Goal: Register for event/course

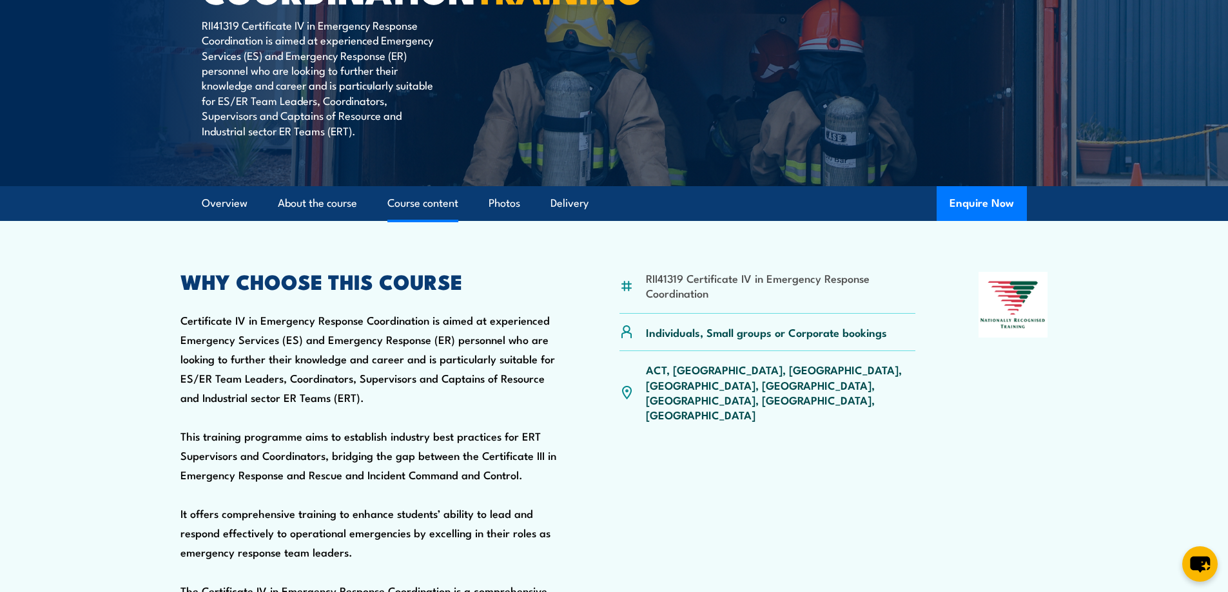
scroll to position [258, 0]
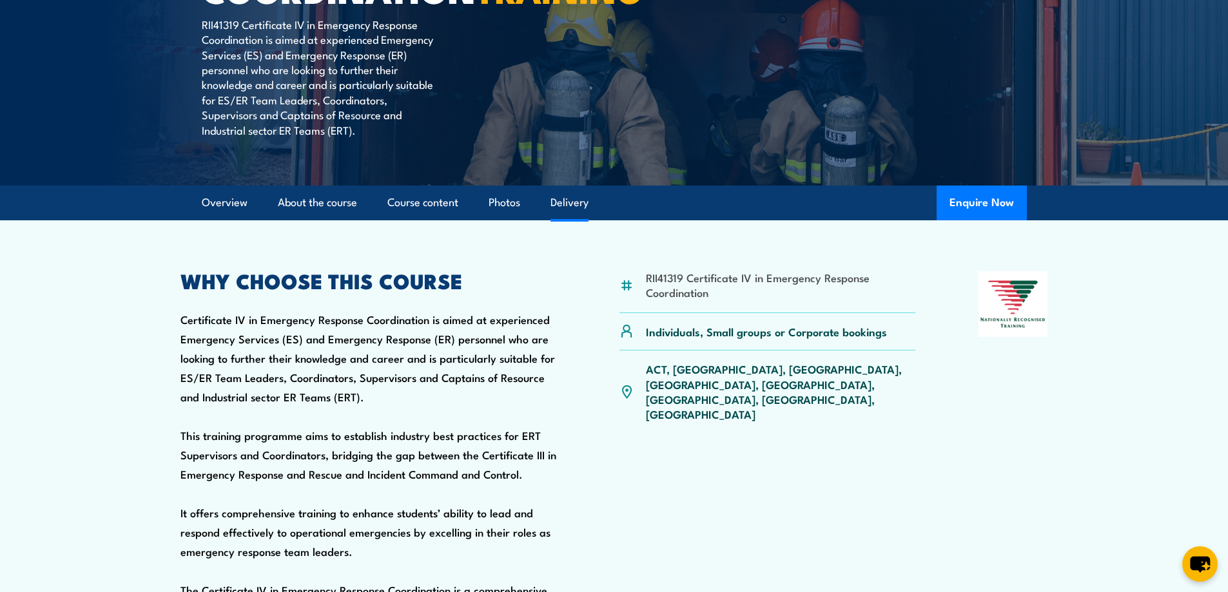
click at [582, 220] on link "Delivery" at bounding box center [569, 203] width 38 height 34
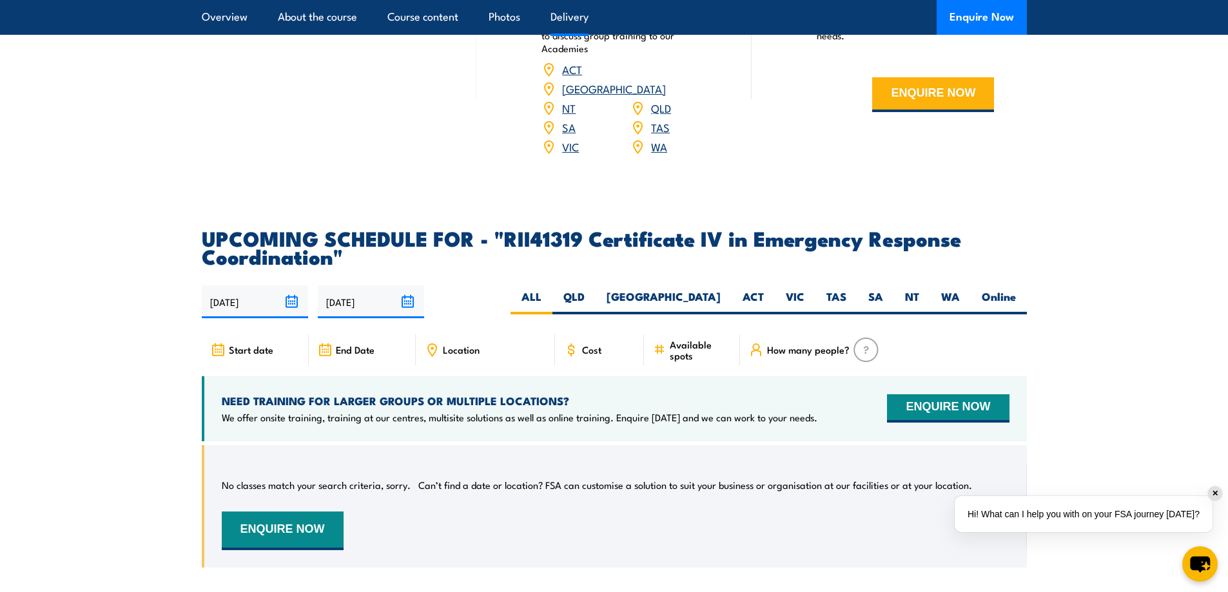
scroll to position [3385, 0]
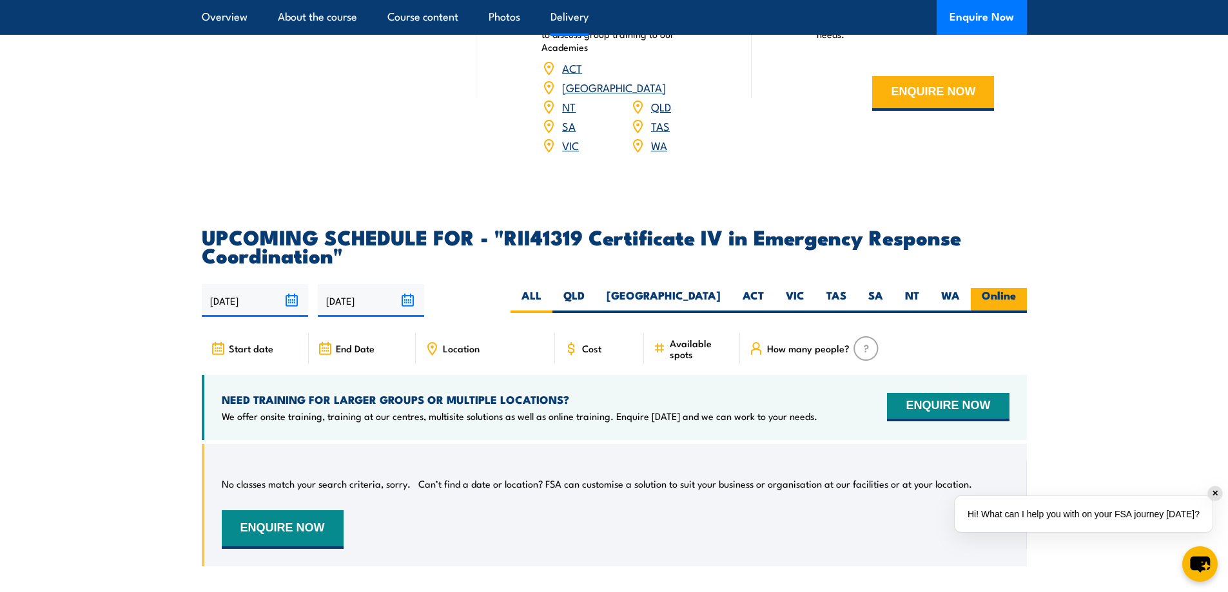
click at [973, 313] on label "Online" at bounding box center [999, 300] width 56 height 25
click at [1016, 296] on input "Online" at bounding box center [1020, 292] width 8 height 8
radio input "true"
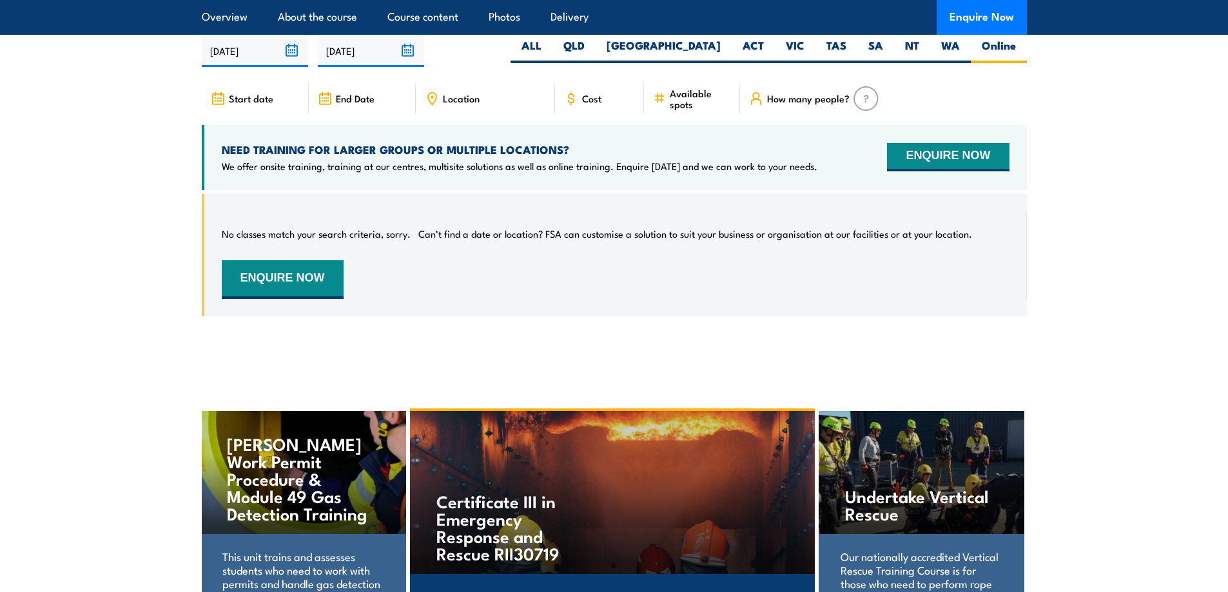
scroll to position [3639, 0]
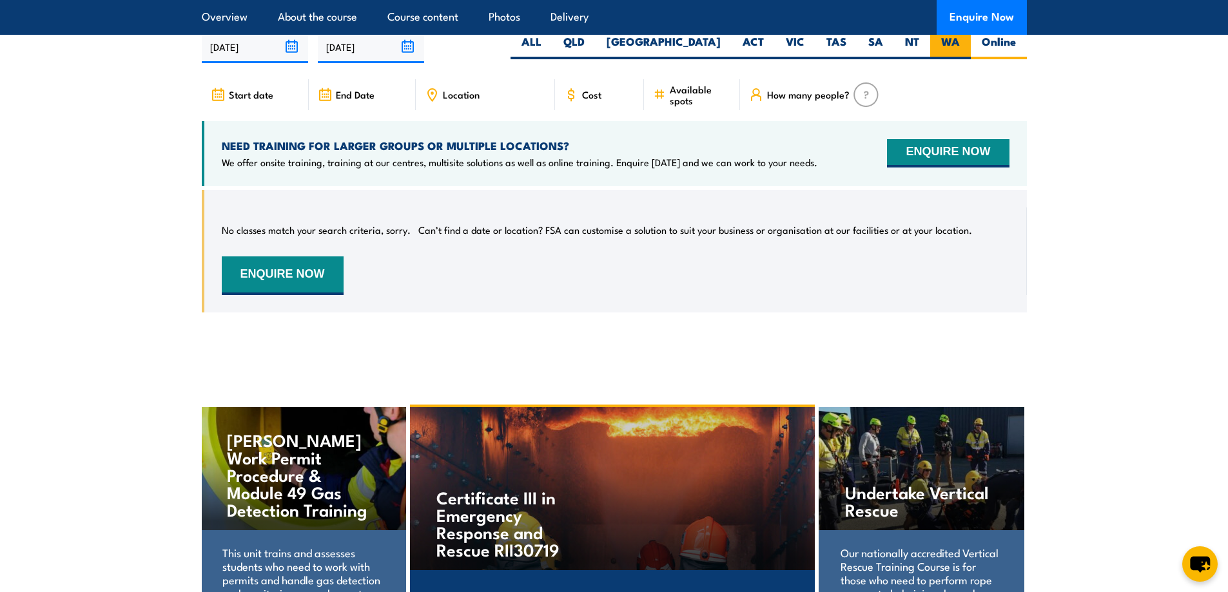
click at [939, 59] on label "WA" at bounding box center [950, 46] width 41 height 25
click at [960, 43] on input "WA" at bounding box center [964, 38] width 8 height 8
radio input "true"
